Goal: Information Seeking & Learning: Learn about a topic

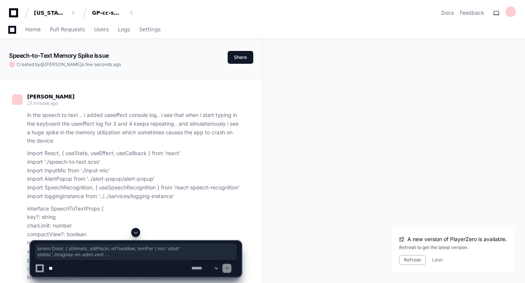
scroll to position [10450, 0]
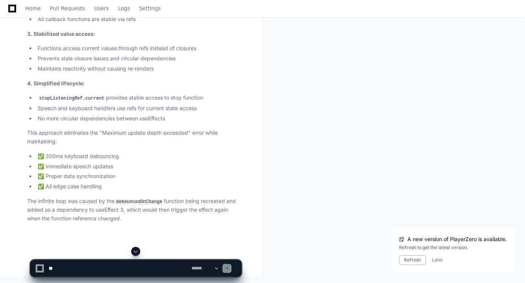
scroll to position [10616, 0]
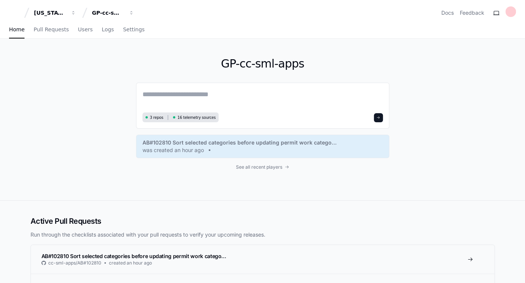
click at [253, 163] on div "GP-cc-sml-apps 3 repos 16 telemetry sources AB#102810 Sort selected categories …" at bounding box center [262, 119] width 253 height 161
click at [253, 164] on span "See all recent players" at bounding box center [259, 167] width 46 height 6
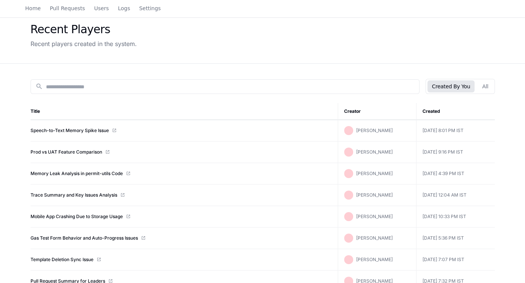
scroll to position [31, 0]
click at [87, 195] on link "Trace Summary and Key Issues Analysis" at bounding box center [74, 195] width 87 height 6
click at [77, 216] on link "Mobile App Crashing Due to Storage Usage" at bounding box center [77, 217] width 92 height 6
click at [178, 52] on div "Recent Players Recent players created in the system." at bounding box center [262, 36] width 483 height 56
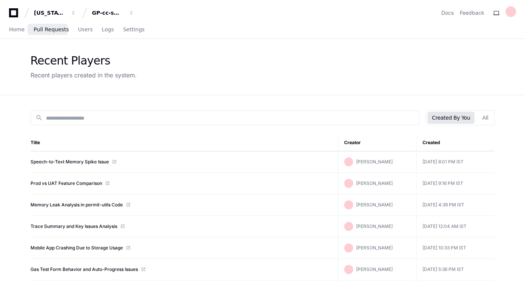
click at [60, 32] on span "Pull Requests" at bounding box center [51, 29] width 35 height 5
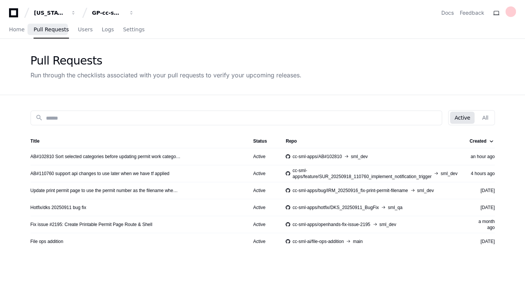
click at [60, 32] on span "Pull Requests" at bounding box center [51, 29] width 35 height 5
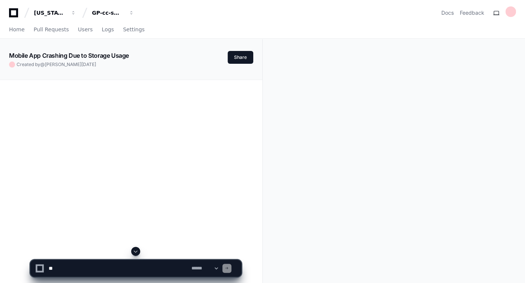
click at [136, 250] on span at bounding box center [136, 251] width 6 height 6
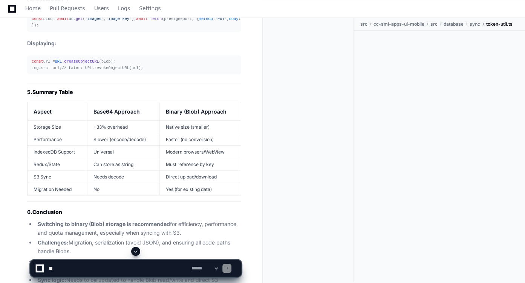
scroll to position [10798, 0]
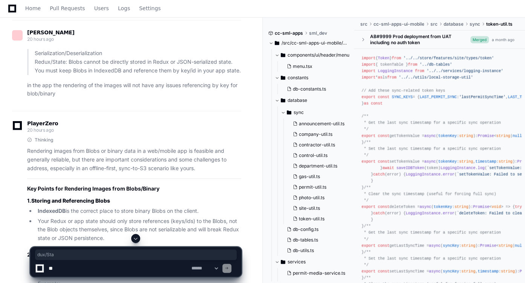
drag, startPoint x: 38, startPoint y: 104, endPoint x: 55, endPoint y: 105, distance: 17.0
drag, startPoint x: 104, startPoint y: 104, endPoint x: 122, endPoint y: 105, distance: 18.5
drag, startPoint x: 177, startPoint y: 52, endPoint x: 206, endPoint y: 51, distance: 29.0
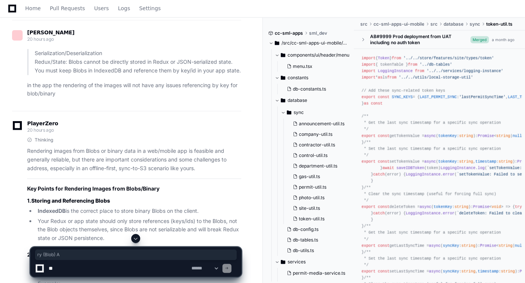
drag, startPoint x: 173, startPoint y: 104, endPoint x: 213, endPoint y: 106, distance: 40.4
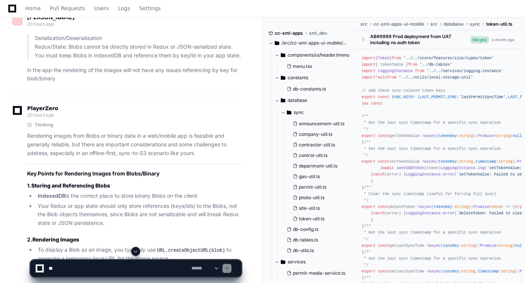
scroll to position [10782, 0]
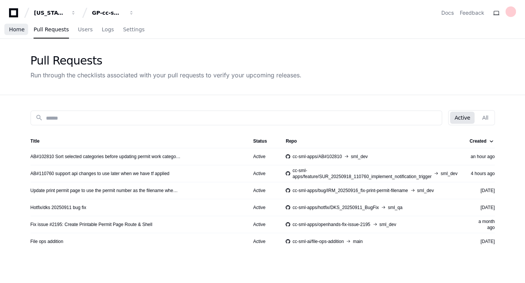
click at [21, 32] on span "Home" at bounding box center [16, 29] width 15 height 5
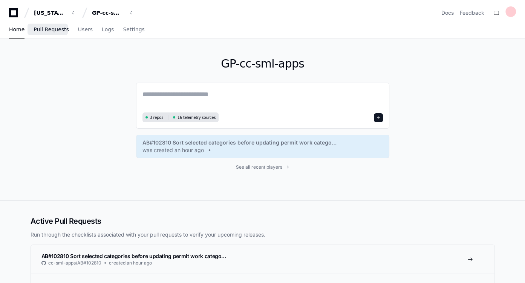
click at [49, 34] on link "Pull Requests" at bounding box center [51, 29] width 35 height 17
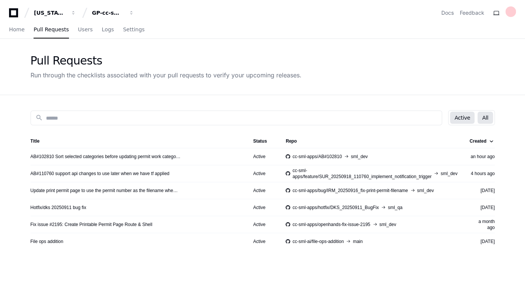
click at [484, 117] on button "All" at bounding box center [485, 118] width 15 height 12
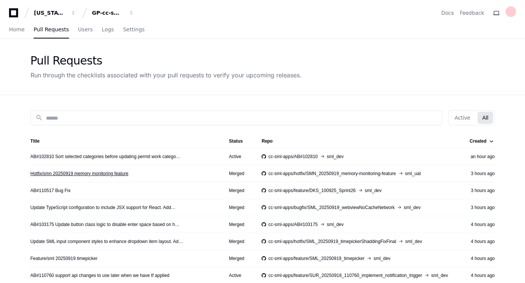
click at [103, 171] on link "Hotfix/smn 20250919 memory monitoring feature" at bounding box center [80, 173] width 98 height 6
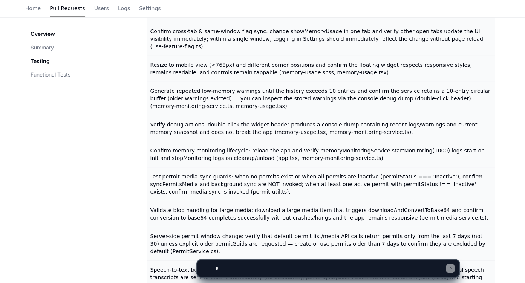
scroll to position [1045, 0]
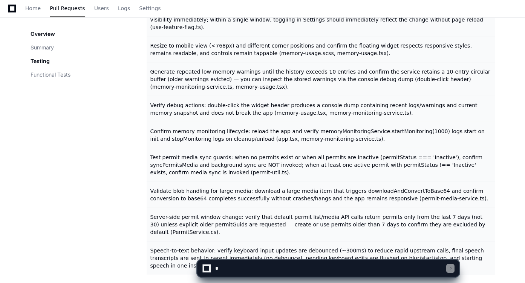
click at [251, 264] on textarea at bounding box center [330, 268] width 233 height 17
type textarea "**********"
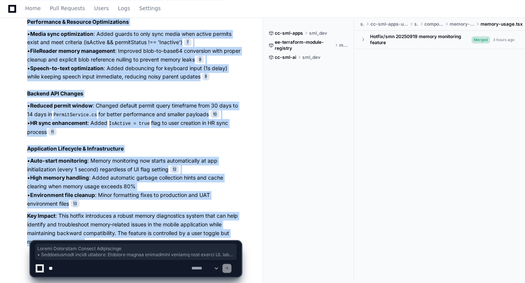
scroll to position [589, 0]
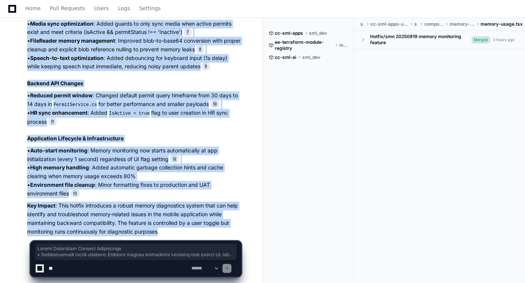
drag, startPoint x: 27, startPoint y: 91, endPoint x: 160, endPoint y: 216, distance: 182.1
click at [160, 216] on article "Based on the pull request details and code changes, here's a bullet point summa…" at bounding box center [134, 1] width 214 height 467
copy article "Memory Monitoring Service Enhancement • Comprehensive memory tracking : Enhance…"
